Goal: Learn about a topic

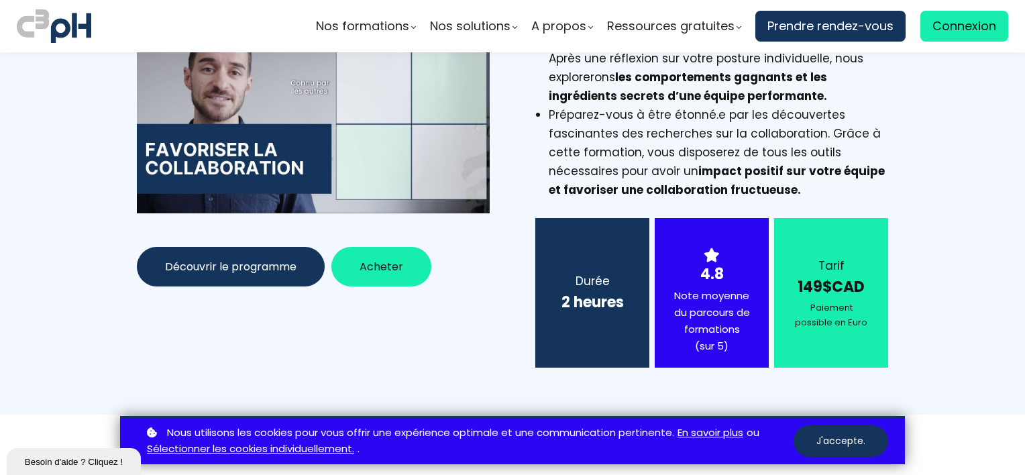
scroll to position [268, 0]
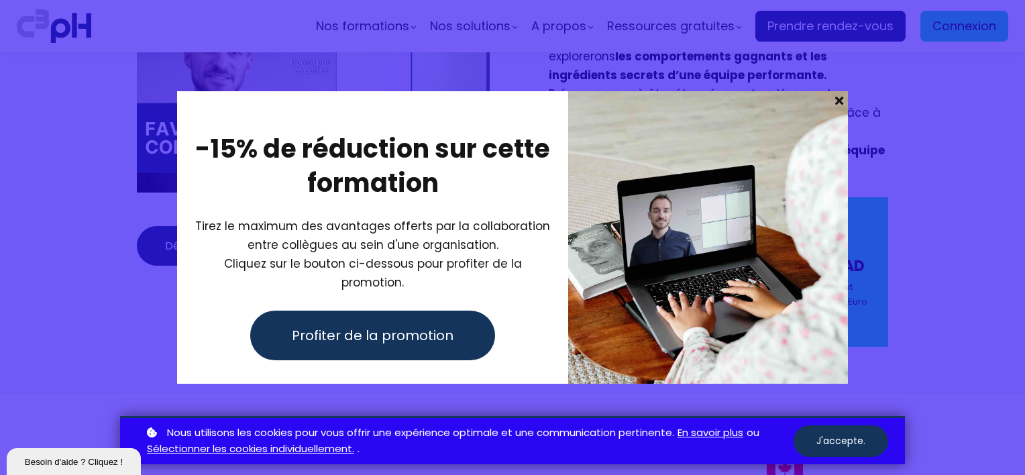
click at [837, 109] on span at bounding box center [838, 100] width 17 height 19
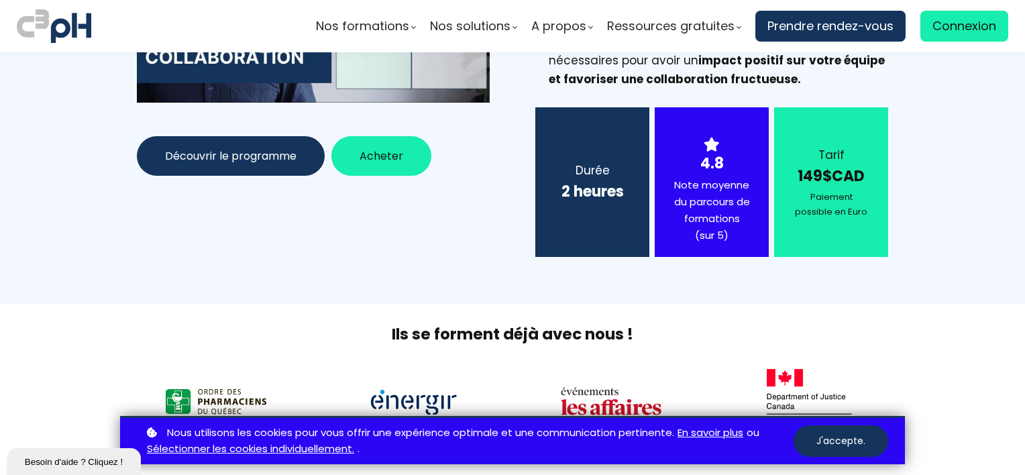
scroll to position [335, 0]
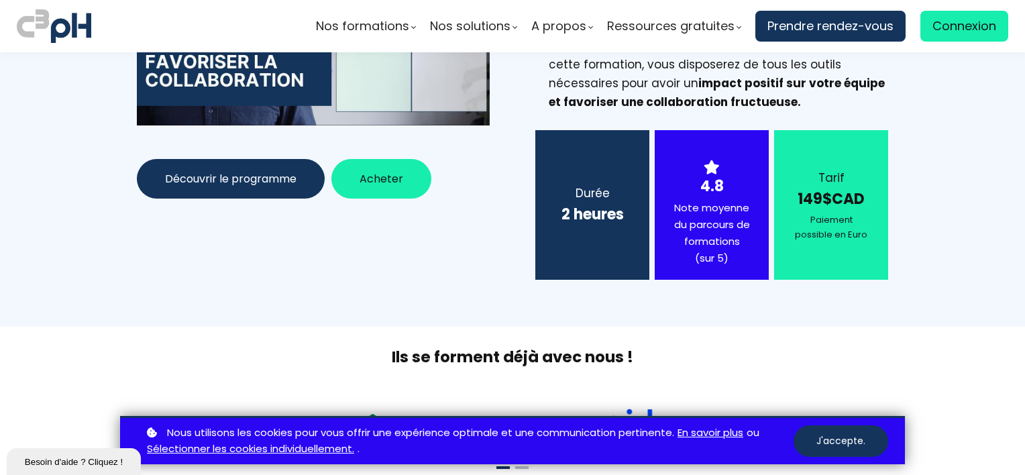
click at [276, 185] on span "Découvrir le programme" at bounding box center [230, 178] width 131 height 17
click at [864, 441] on button "J'accepte." at bounding box center [840, 441] width 95 height 32
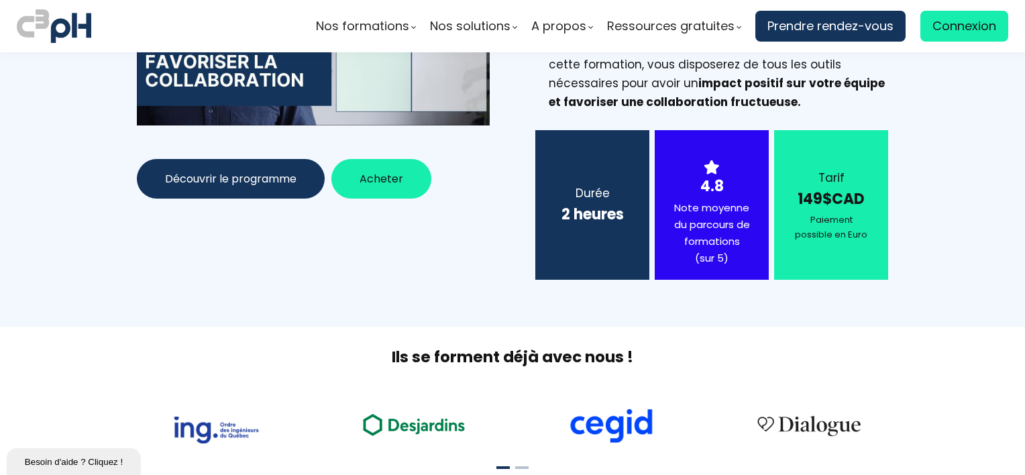
click at [196, 178] on span "Découvrir le programme" at bounding box center [230, 178] width 131 height 17
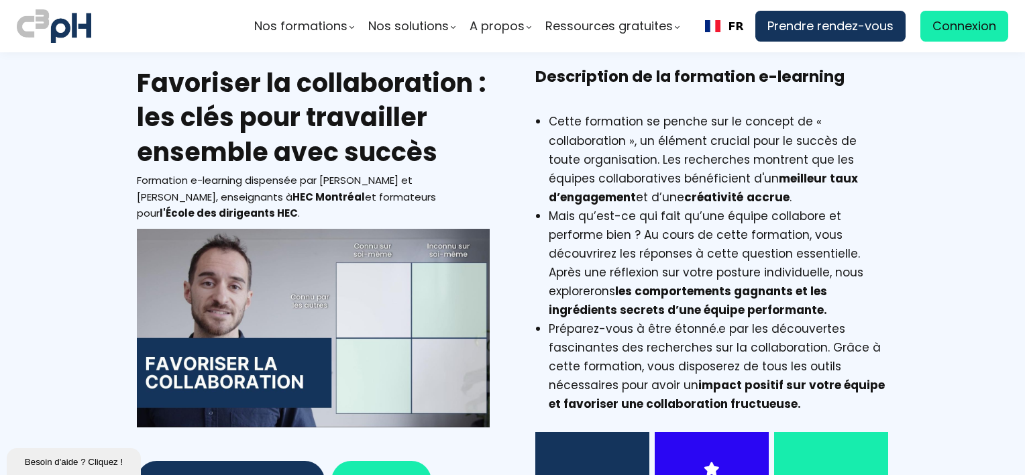
scroll to position [0, 0]
